Goal: Task Accomplishment & Management: Manage account settings

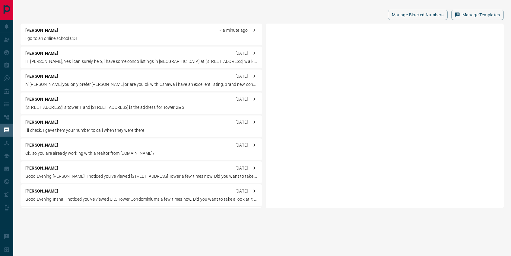
click at [112, 34] on div "[PERSON_NAME] < a minute ago" at bounding box center [141, 30] width 232 height 6
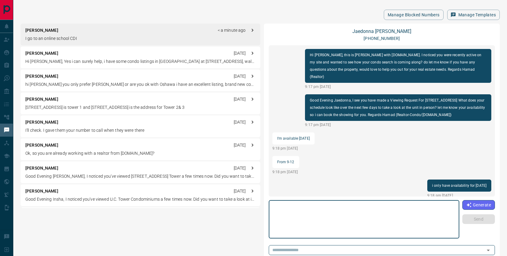
scroll to position [219, 0]
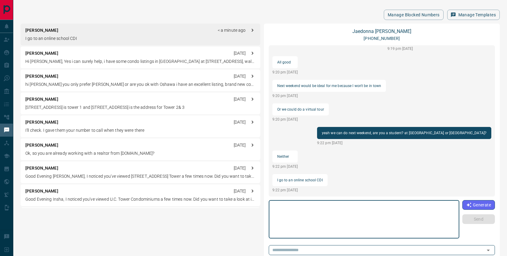
click at [310, 219] on textarea at bounding box center [364, 219] width 182 height 33
click at [292, 212] on textarea at bounding box center [364, 219] width 182 height 33
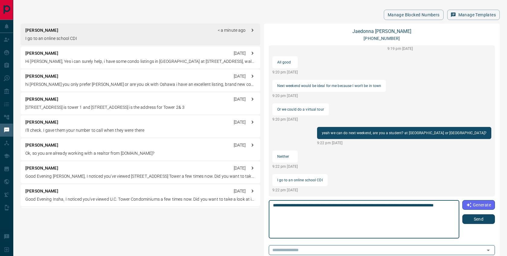
click at [313, 212] on textarea "**********" at bounding box center [363, 219] width 181 height 33
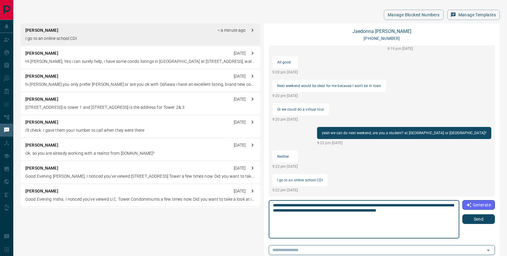
type textarea "**********"
click at [469, 216] on button "Send" at bounding box center [478, 219] width 33 height 10
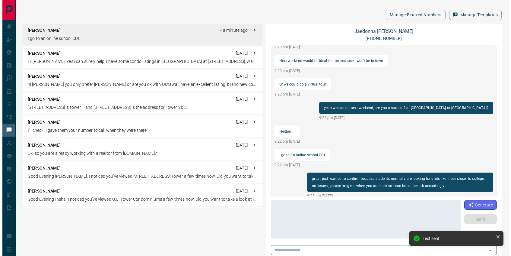
scroll to position [258, 0]
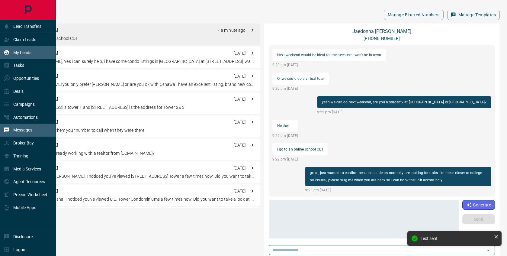
click at [35, 55] on div "My Leads" at bounding box center [28, 52] width 56 height 13
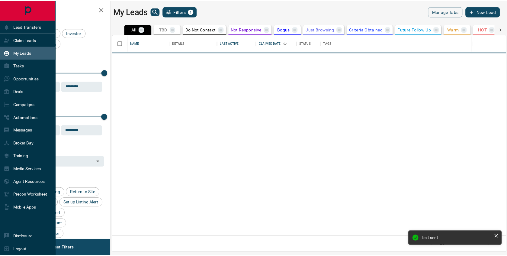
scroll to position [197, 393]
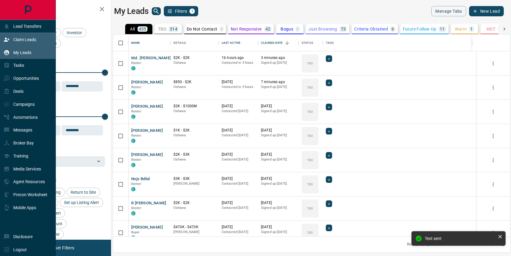
drag, startPoint x: 15, startPoint y: 38, endPoint x: 25, endPoint y: 40, distance: 10.6
click at [15, 38] on p "Claim Leads" at bounding box center [24, 39] width 23 height 5
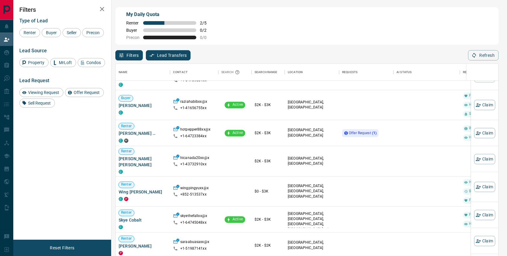
scroll to position [663, 0]
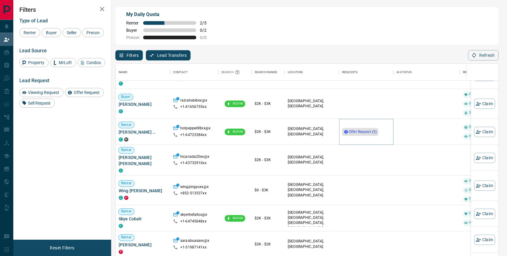
click at [356, 133] on span "Offer Request ( 1 )" at bounding box center [363, 131] width 28 height 4
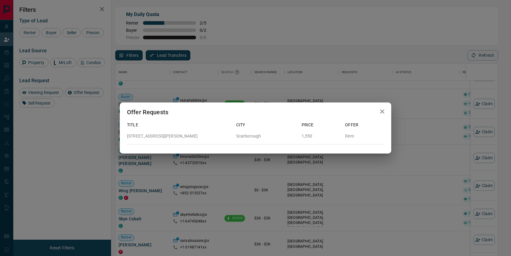
click at [384, 108] on icon "button" at bounding box center [382, 111] width 7 height 7
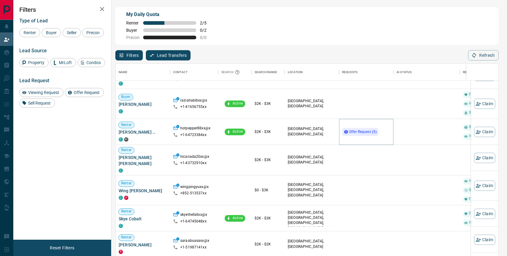
scroll to position [5, 5]
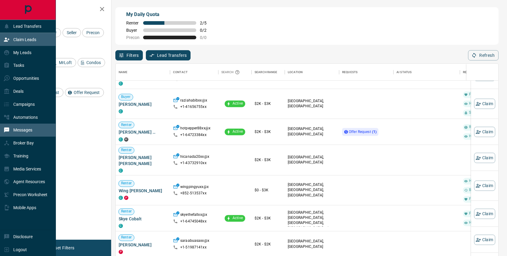
click at [21, 132] on p "Messages" at bounding box center [22, 129] width 19 height 5
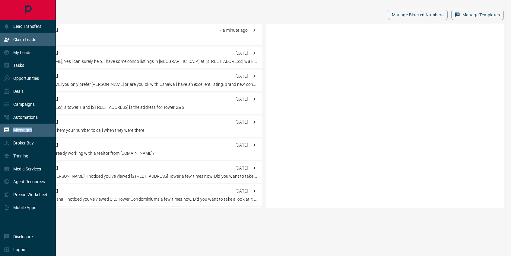
click at [26, 41] on p "Claim Leads" at bounding box center [24, 39] width 23 height 5
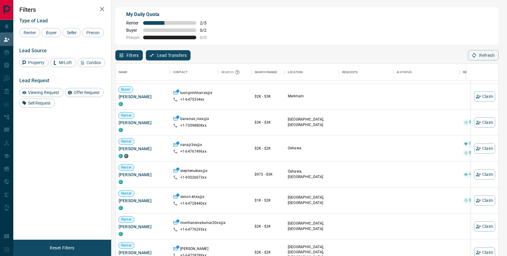
scroll to position [2216, 0]
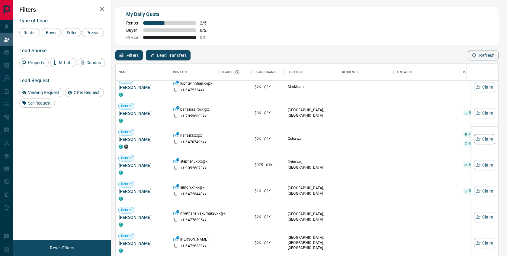
click at [479, 143] on button "Claim" at bounding box center [484, 139] width 21 height 10
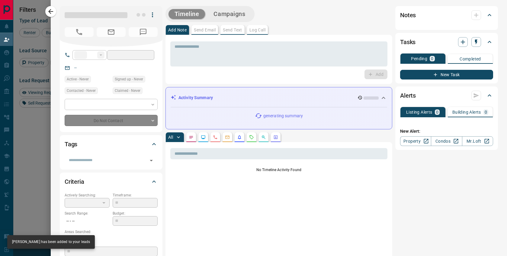
type input "**"
type input "**********"
type input "**"
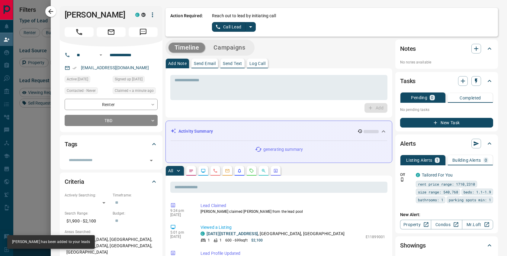
click at [254, 24] on div "Reach out to lead by initiating call Call Lead" at bounding box center [352, 22] width 281 height 19
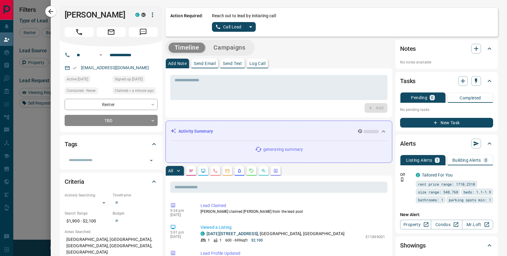
click at [251, 25] on icon "split button" at bounding box center [250, 26] width 7 height 7
click at [238, 48] on li "Log Manual Call" at bounding box center [233, 48] width 37 height 9
click at [227, 28] on button "Log Manual Call" at bounding box center [232, 27] width 40 height 10
click at [226, 28] on button "No" at bounding box center [229, 26] width 11 height 9
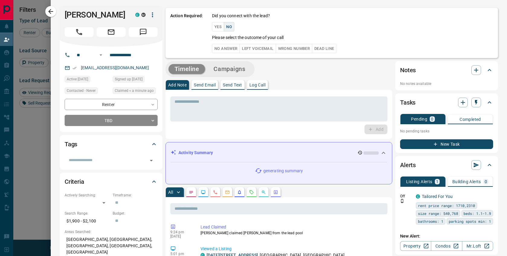
click at [228, 50] on button "No Answer" at bounding box center [226, 48] width 28 height 9
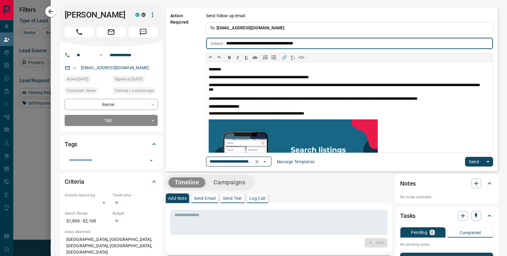
click at [265, 163] on icon "Open" at bounding box center [264, 161] width 7 height 7
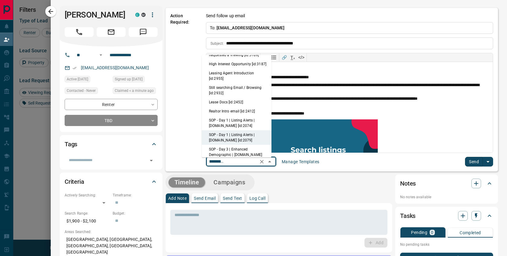
scroll to position [0, 0]
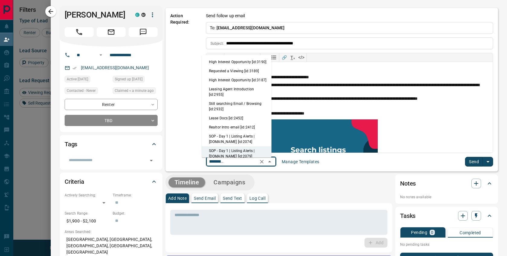
click at [242, 99] on li "Leasing Agent Introduction [id:2955]" at bounding box center [237, 92] width 70 height 14
type input "**********"
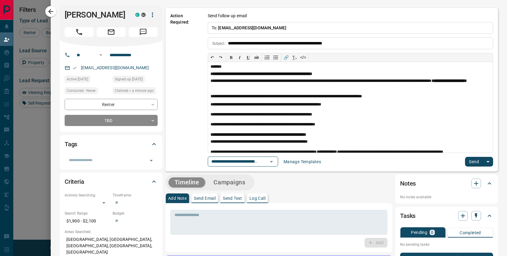
click at [471, 164] on button "Send" at bounding box center [474, 162] width 18 height 10
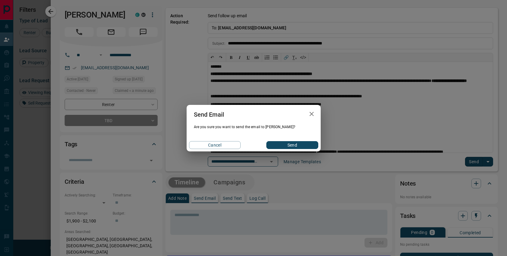
click at [282, 146] on button "Send" at bounding box center [292, 145] width 52 height 8
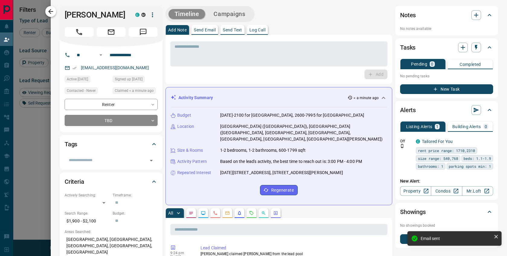
click at [50, 9] on icon "button" at bounding box center [50, 11] width 7 height 7
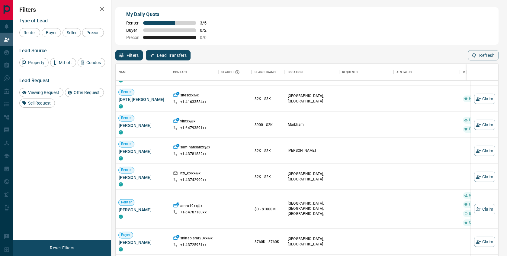
scroll to position [1647, 0]
